Goal: Information Seeking & Learning: Learn about a topic

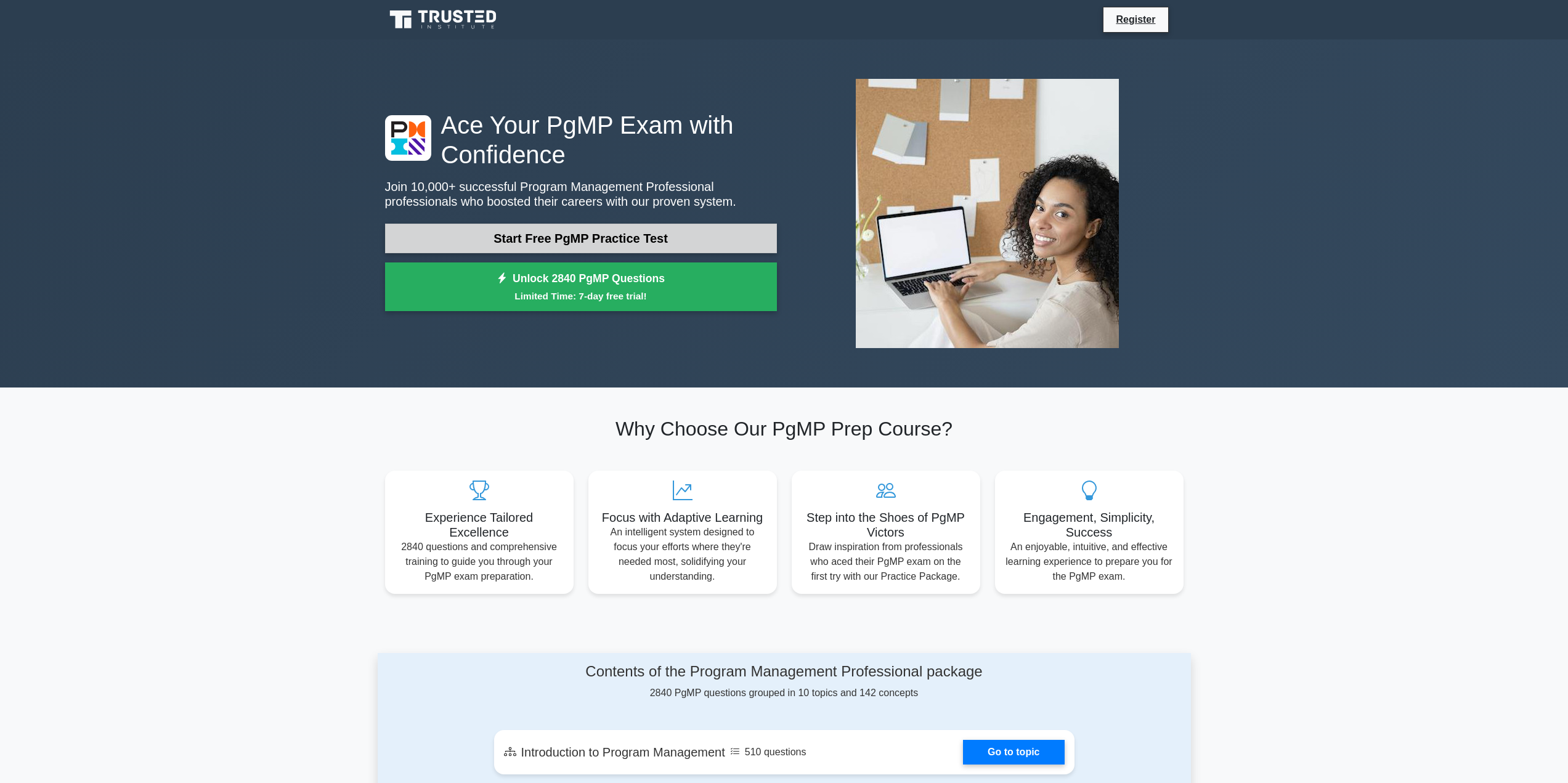
click at [659, 244] on link "Start Free PgMP Practice Test" at bounding box center [581, 239] width 392 height 29
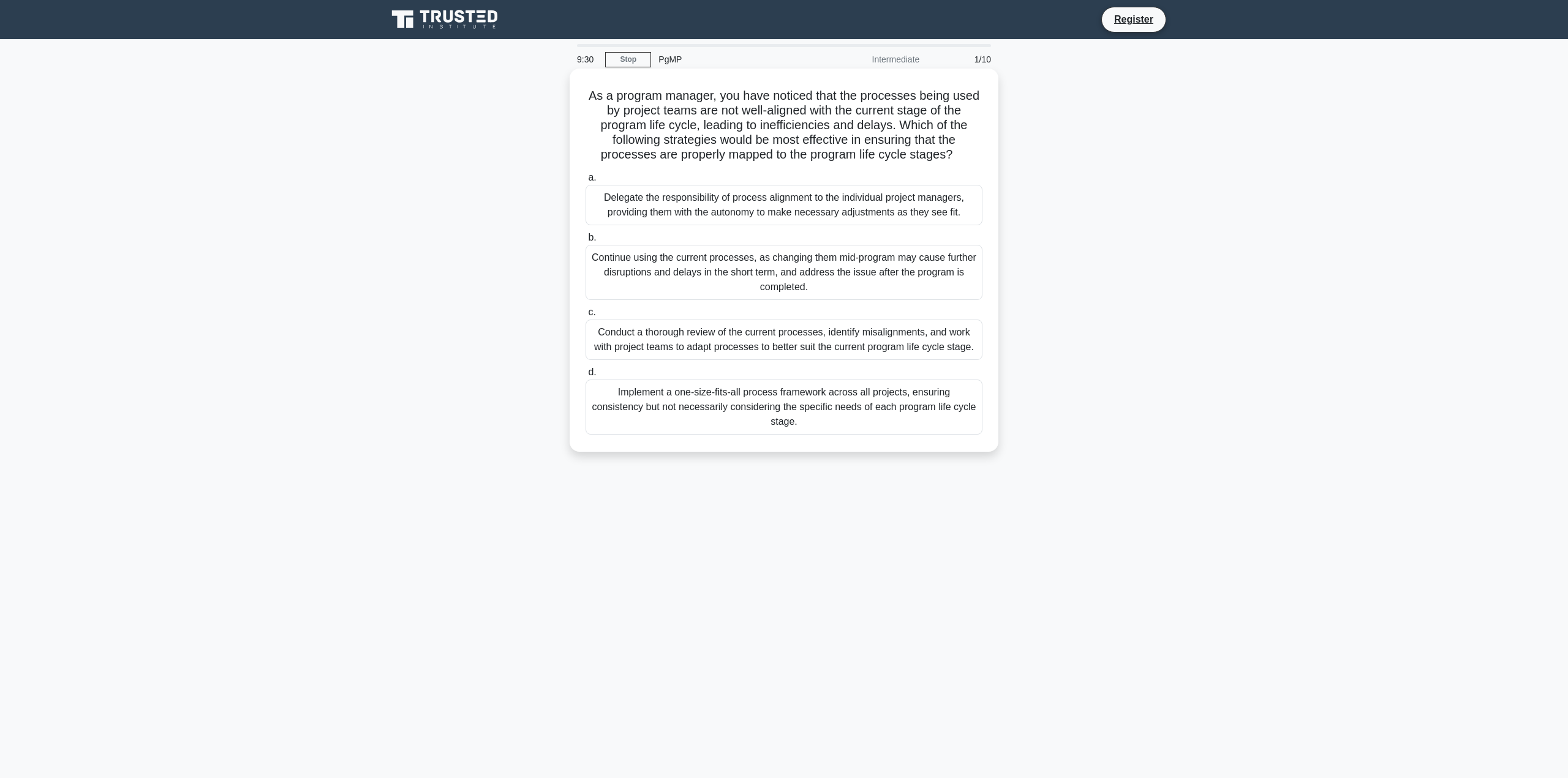
click at [648, 349] on div "Conduct a thorough review of the current processes, identify misalignments, and…" at bounding box center [784, 340] width 397 height 40
click at [586, 316] on input "c. Conduct a thorough review of the current processes, identify misalignments, …" at bounding box center [586, 312] width 0 height 8
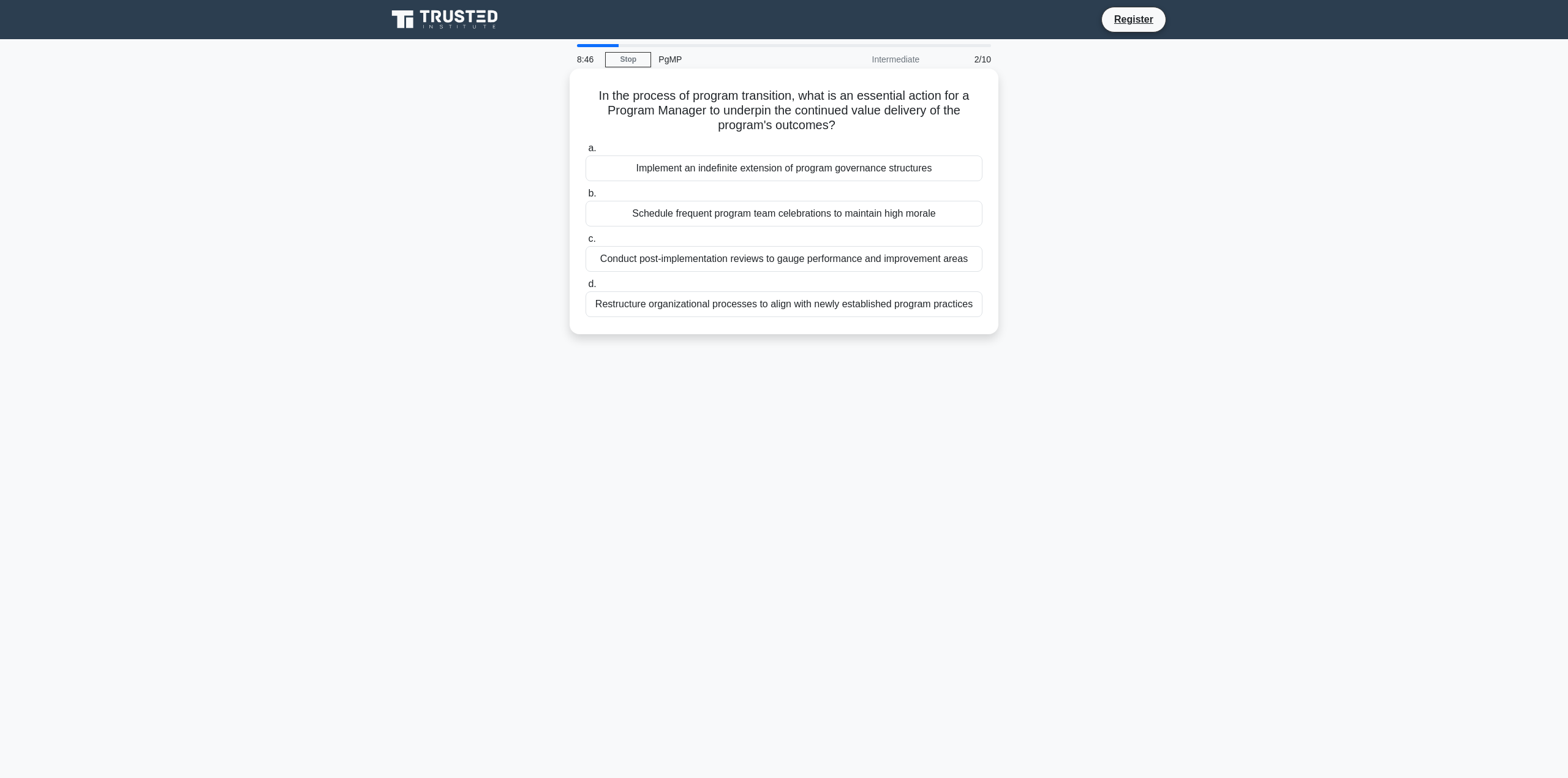
click at [785, 261] on div "Conduct post-implementation reviews to gauge performance and improvement areas" at bounding box center [784, 259] width 397 height 26
click at [586, 243] on input "c. Conduct post-implementation reviews to gauge performance and improvement are…" at bounding box center [586, 238] width 0 height 8
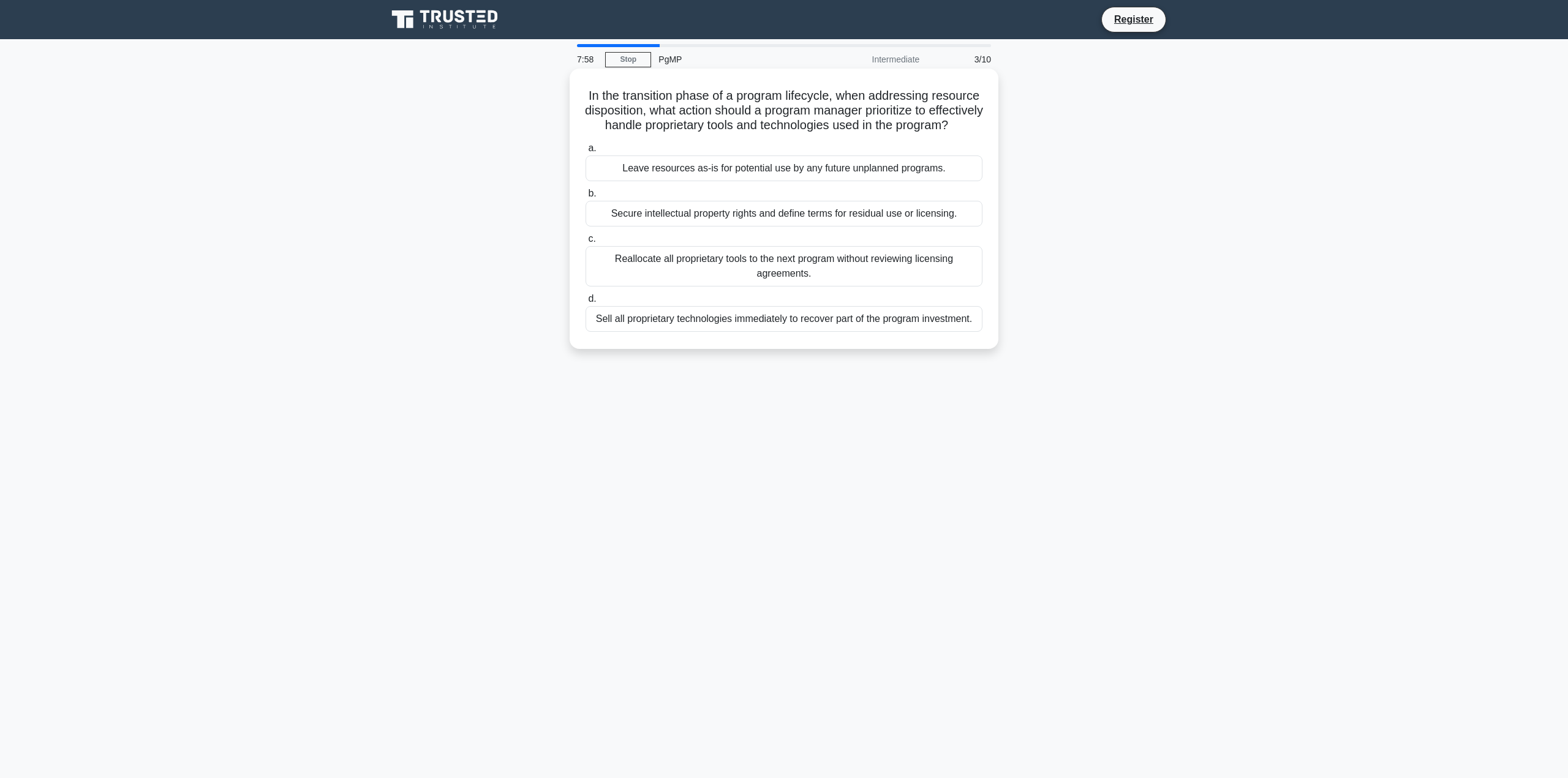
click at [780, 227] on div "Secure intellectual property rights and define terms for residual use or licens…" at bounding box center [784, 213] width 397 height 26
click at [586, 197] on input "b. Secure intellectual property rights and define terms for residual use or lic…" at bounding box center [586, 193] width 0 height 8
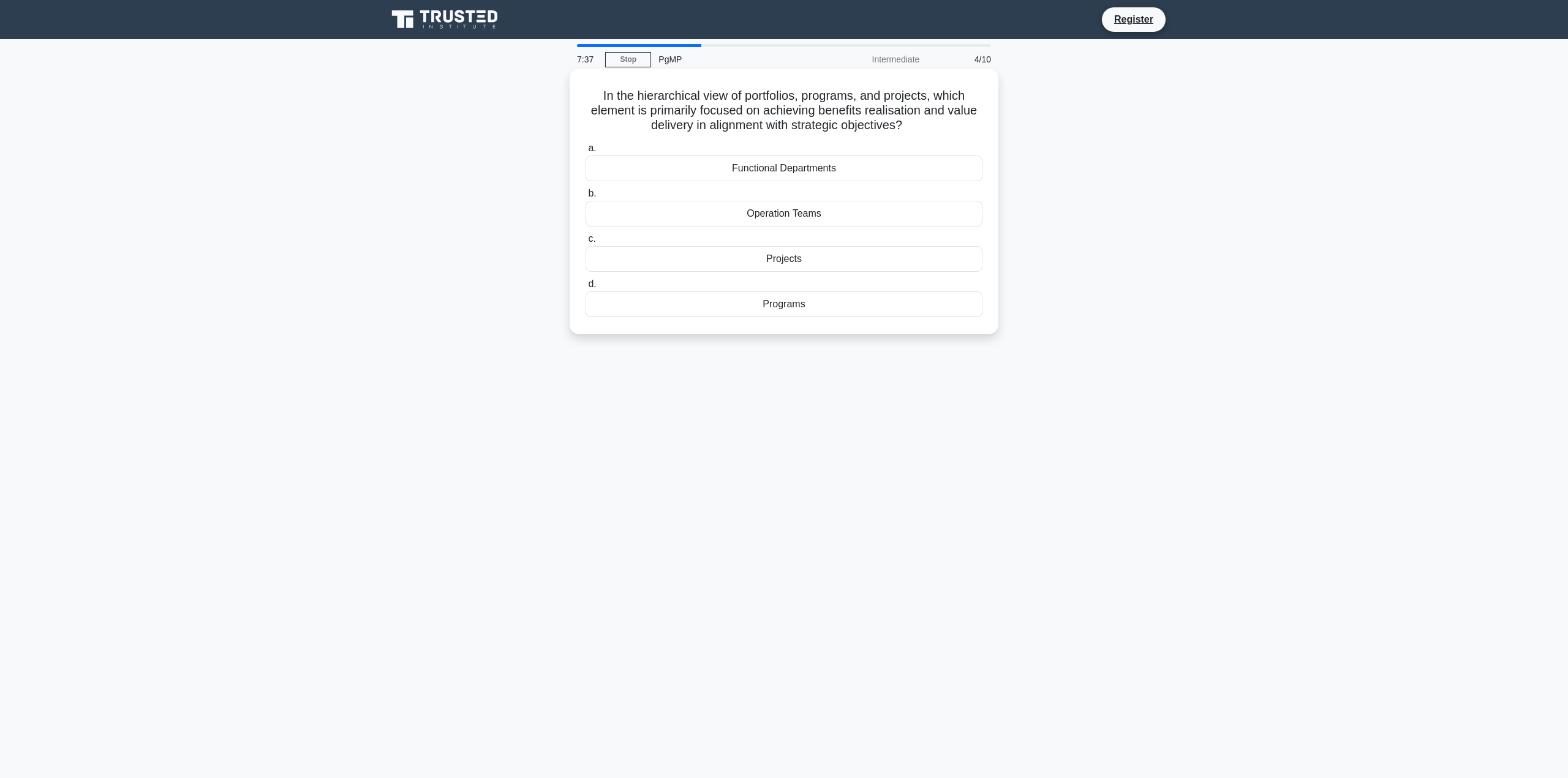
click at [835, 307] on div "Programs" at bounding box center [784, 304] width 397 height 26
click at [586, 289] on input "d. Programs" at bounding box center [586, 284] width 0 height 8
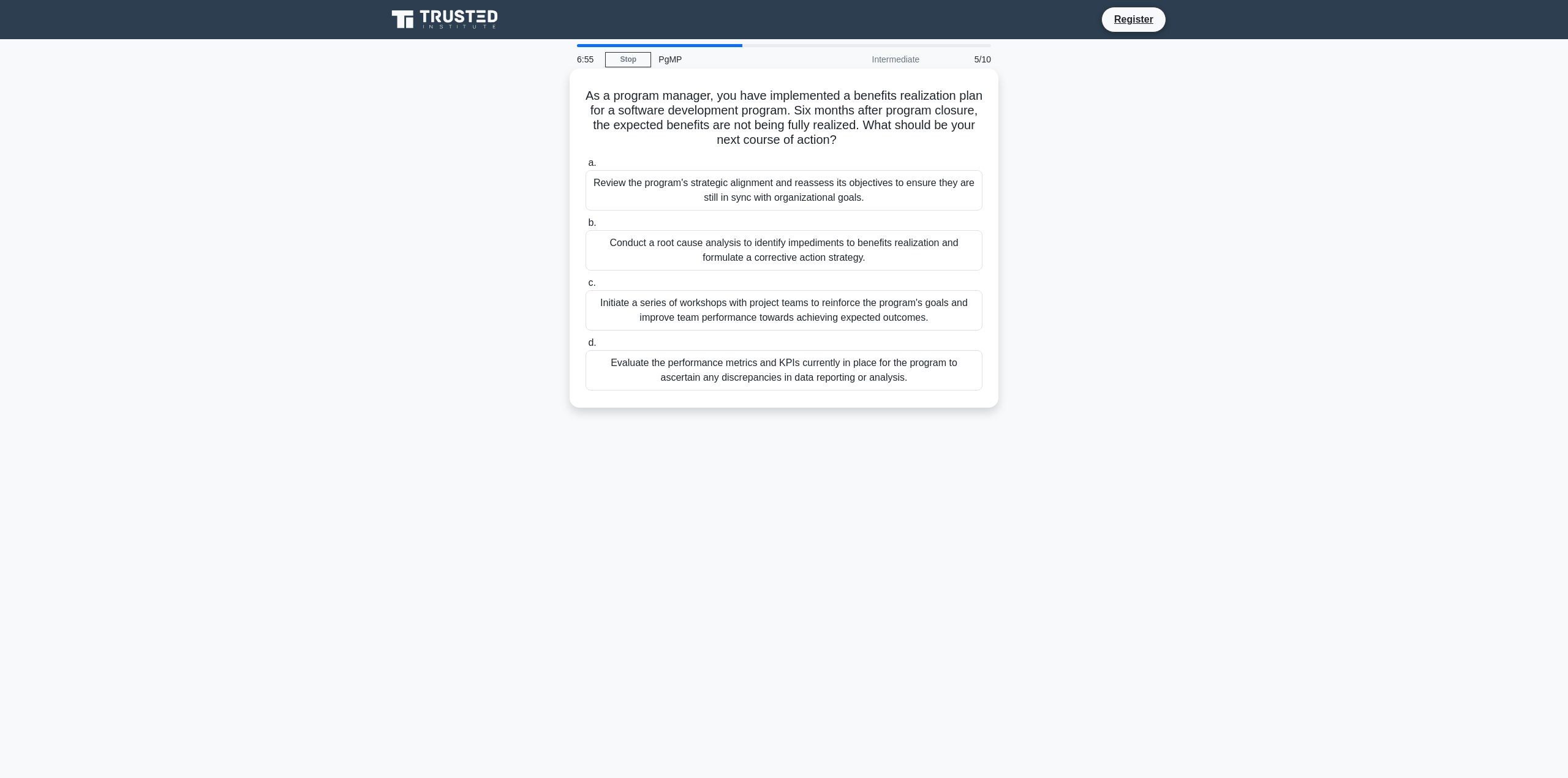
click at [802, 252] on div "Conduct a root cause analysis to identify impediments to benefits realization a…" at bounding box center [784, 250] width 397 height 40
click at [758, 264] on div "Conduct a root cause analysis to identify impediments to benefits realization a…" at bounding box center [784, 250] width 397 height 40
click at [586, 227] on input "b. Conduct a root cause analysis to identify impediments to benefits realizatio…" at bounding box center [586, 222] width 0 height 8
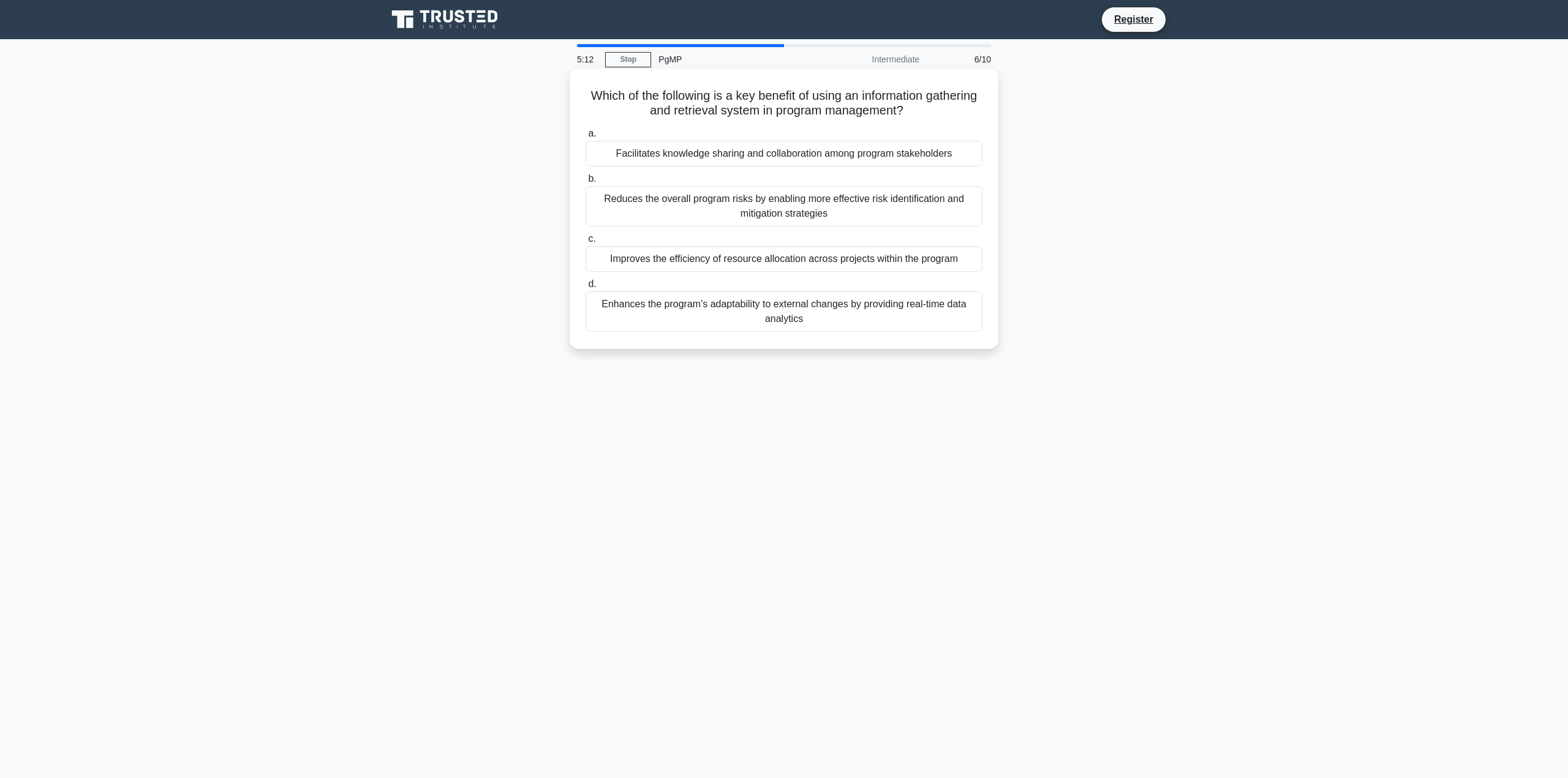
click at [744, 202] on div "Reduces the overall program risks by enabling more effective risk identificatio…" at bounding box center [784, 206] width 397 height 40
click at [586, 183] on input "b. Reduces the overall program risks by enabling more effective risk identifica…" at bounding box center [586, 179] width 0 height 8
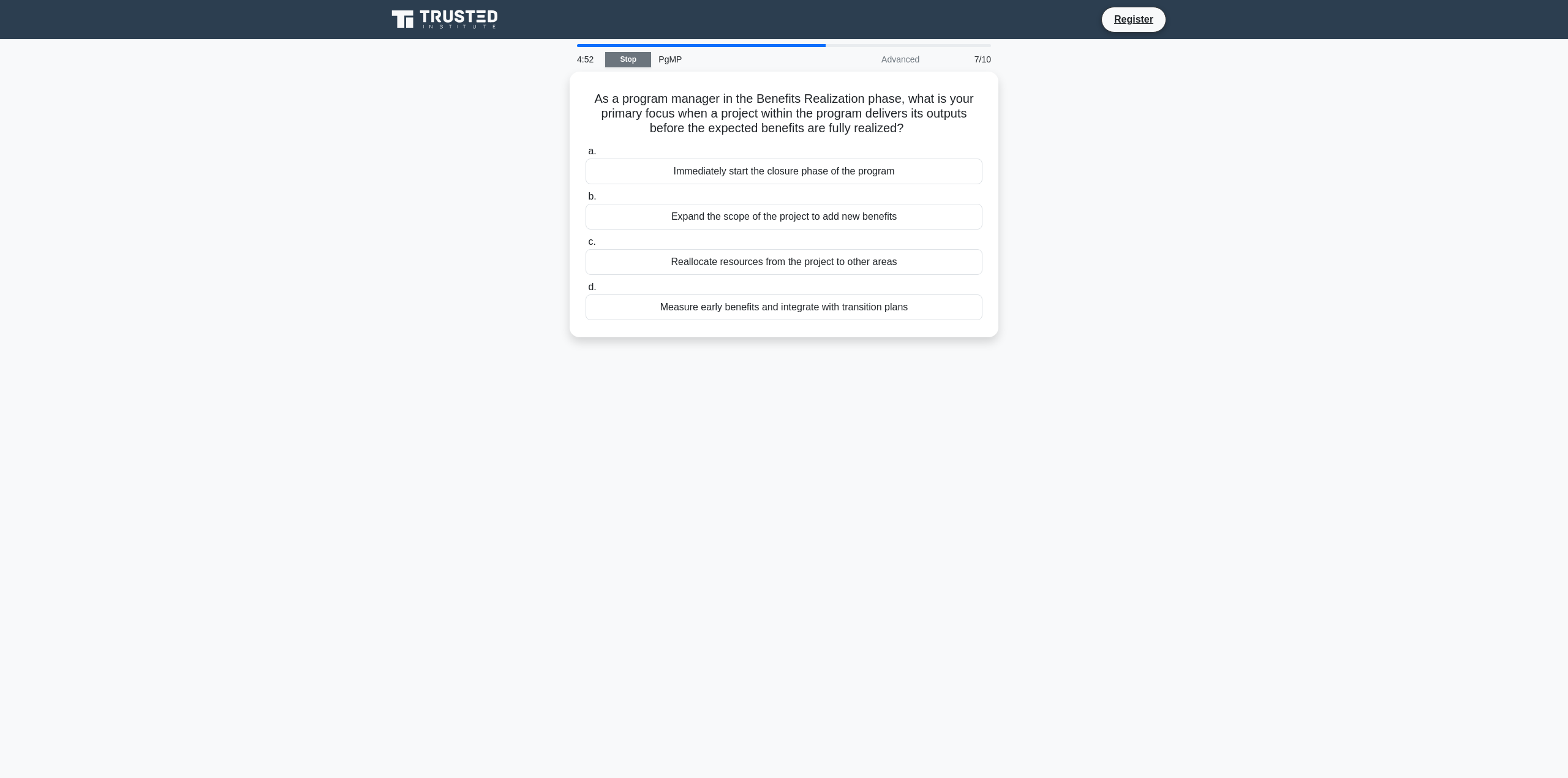
click at [622, 66] on link "Stop" at bounding box center [628, 60] width 46 height 15
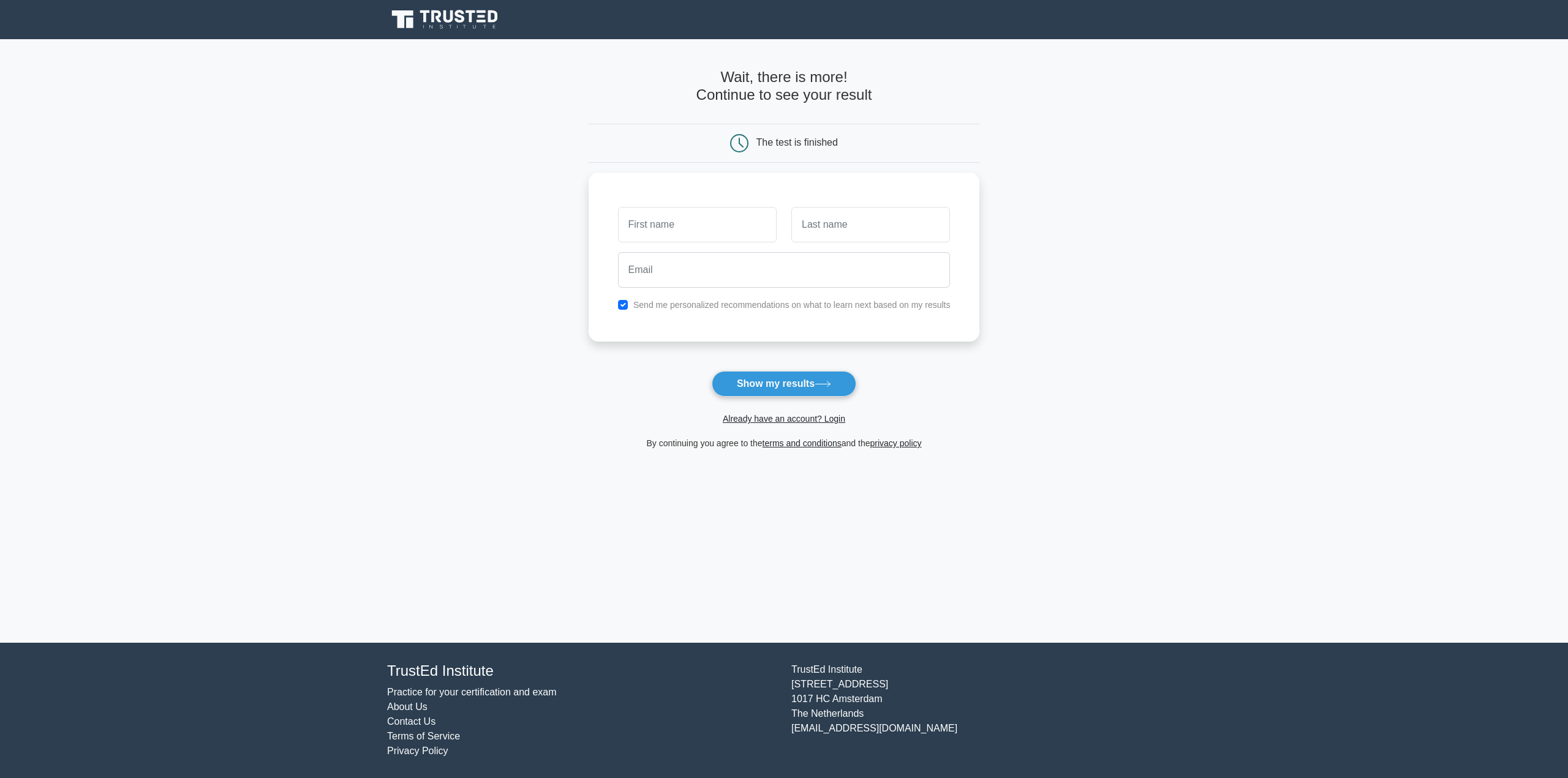
click at [771, 398] on div "Already have an account? Login" at bounding box center [784, 412] width 392 height 29
click at [773, 392] on button "Show my results" at bounding box center [784, 384] width 145 height 26
